Goal: Task Accomplishment & Management: Manage account settings

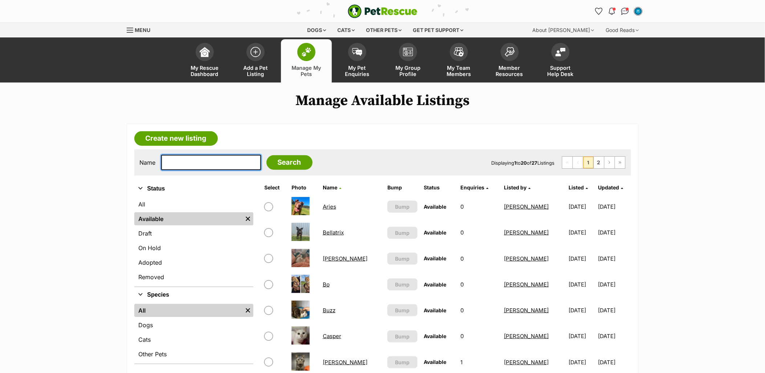
click at [226, 165] on input "text" at bounding box center [211, 162] width 100 height 15
type input "sull"
click at [267, 155] on input "Search" at bounding box center [290, 162] width 46 height 15
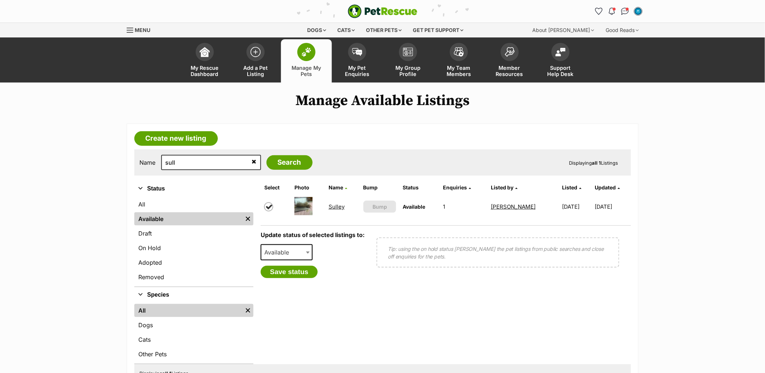
click at [293, 263] on div "Available On Hold Adopted Removed Available" at bounding box center [287, 254] width 52 height 21
click at [291, 255] on span "Available" at bounding box center [279, 252] width 35 height 10
select select "rehomed"
click at [299, 267] on button "Save status" at bounding box center [289, 272] width 57 height 12
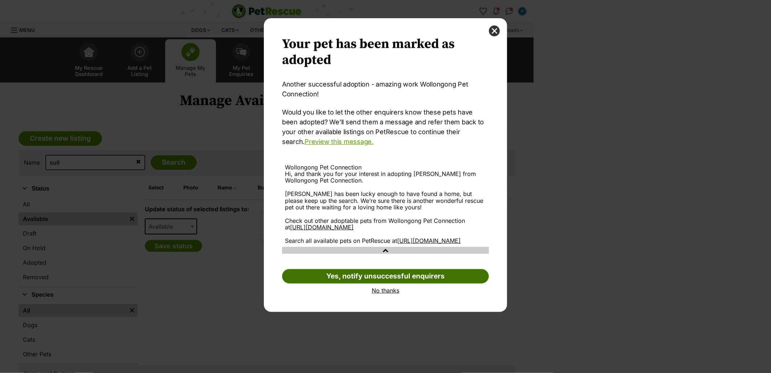
click at [422, 283] on link "Yes, notify unsuccessful enquirers" at bounding box center [385, 276] width 207 height 15
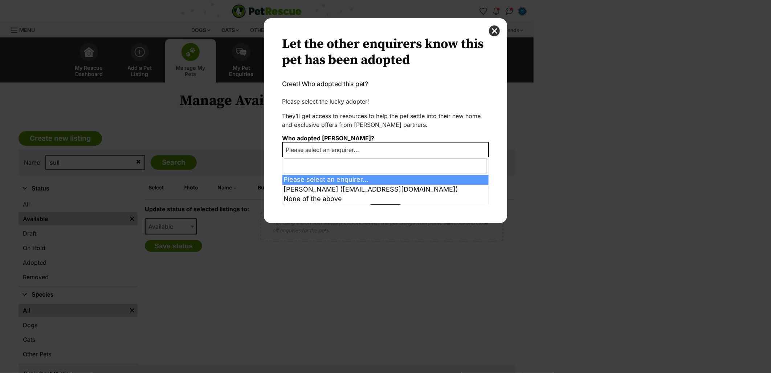
click at [387, 154] on span "Please select an enquirer..." at bounding box center [385, 150] width 207 height 16
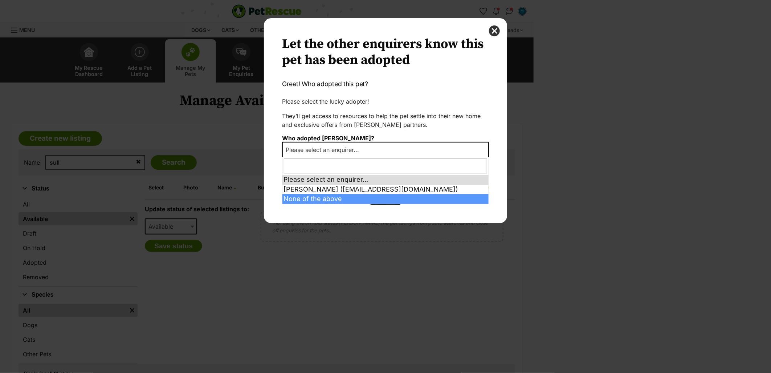
select select "other"
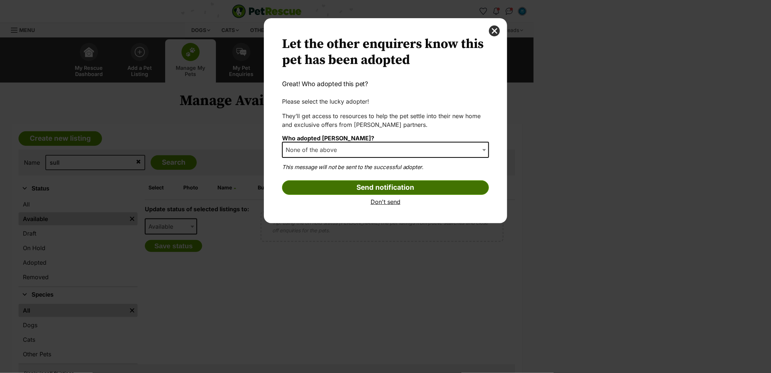
click at [364, 185] on input "Send notification" at bounding box center [385, 187] width 207 height 15
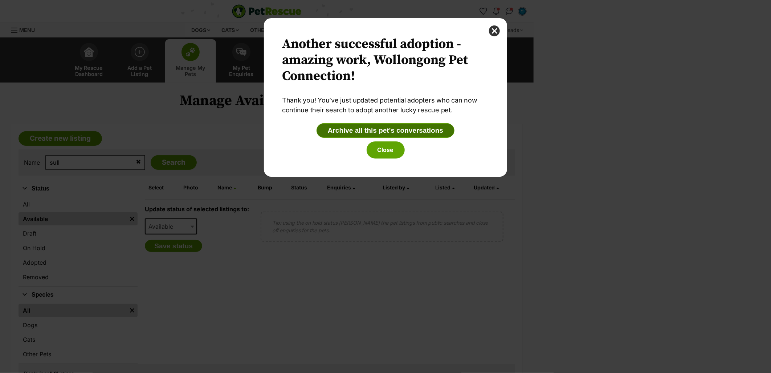
click at [399, 132] on button "Archive all this pet's conversations" at bounding box center [386, 130] width 138 height 15
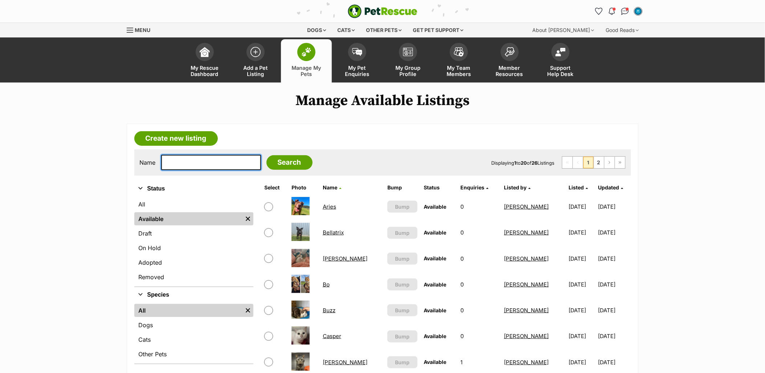
drag, startPoint x: 212, startPoint y: 162, endPoint x: 216, endPoint y: 162, distance: 4.0
click at [212, 162] on input "text" at bounding box center [211, 162] width 100 height 15
type input "twi"
click at [267, 155] on input "Search" at bounding box center [290, 162] width 46 height 15
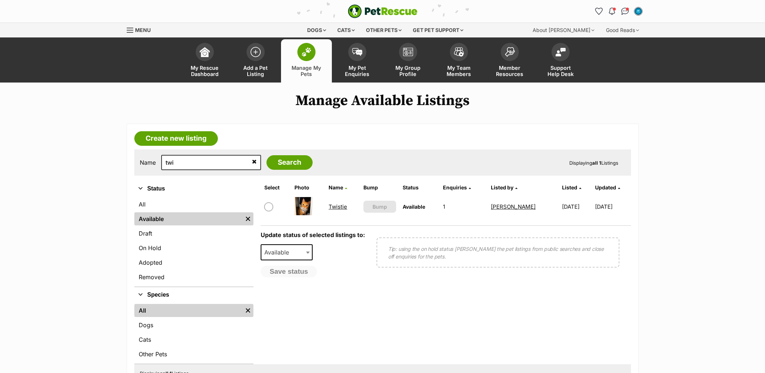
click at [266, 205] on input "checkbox" at bounding box center [268, 206] width 9 height 9
checkbox input "true"
click at [285, 248] on span "Available" at bounding box center [279, 252] width 35 height 10
select select "rehomed"
click at [298, 274] on button "Save status" at bounding box center [289, 272] width 57 height 12
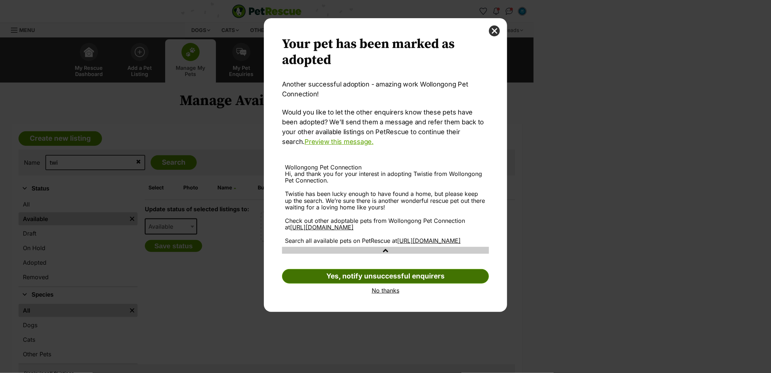
click at [381, 283] on link "Yes, notify unsuccessful enquirers" at bounding box center [385, 276] width 207 height 15
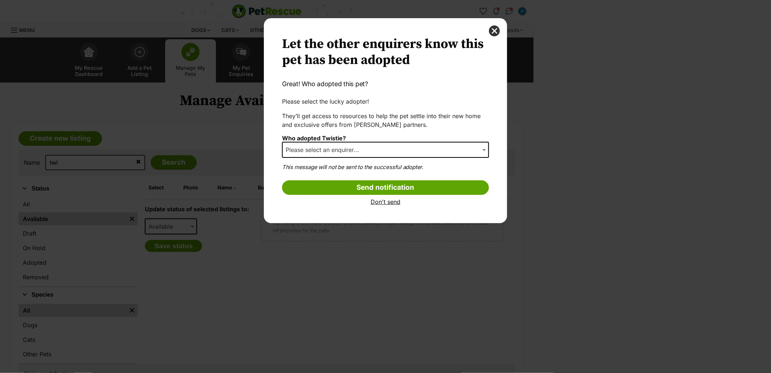
click at [353, 149] on span "Please select an enquirer..." at bounding box center [325, 150] width 84 height 10
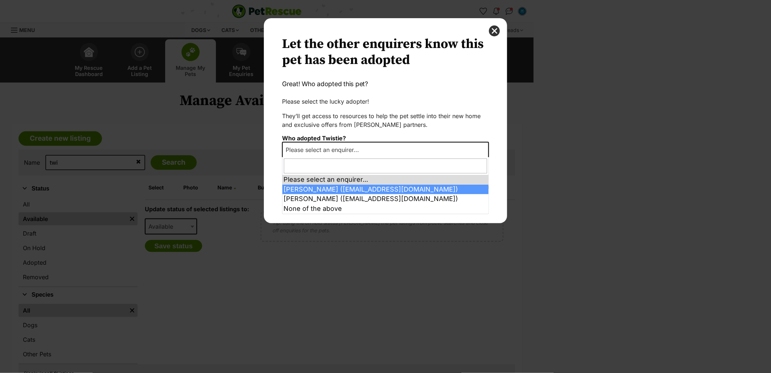
select select "2026807"
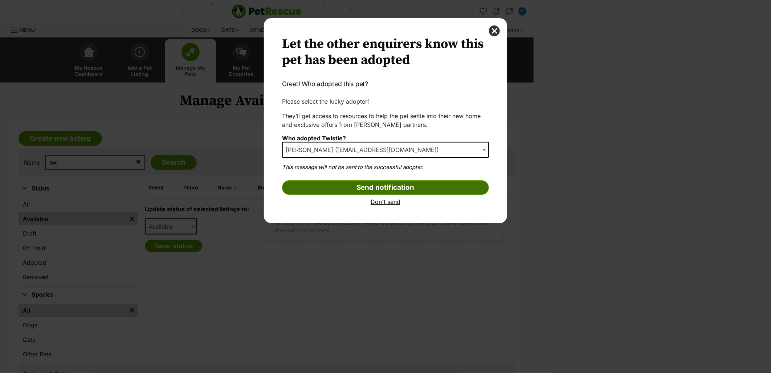
click at [365, 185] on input "Send notification" at bounding box center [385, 187] width 207 height 15
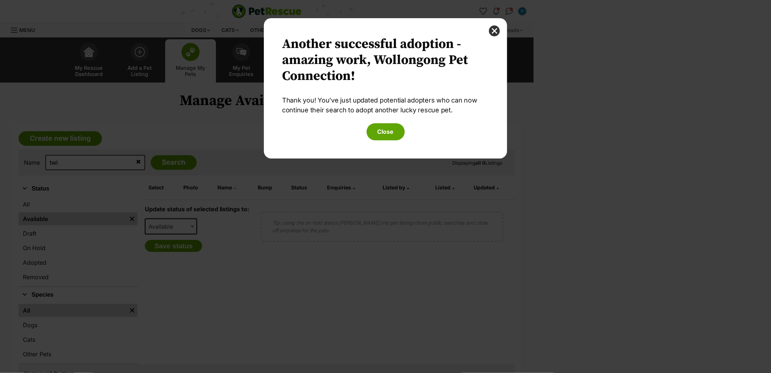
click at [384, 120] on div "Another successful adoption - amazing work, Wollongong Pet Connection! More suc…" at bounding box center [385, 88] width 207 height 104
click at [386, 127] on button "Close" at bounding box center [386, 131] width 38 height 17
